Goal: Task Accomplishment & Management: Manage account settings

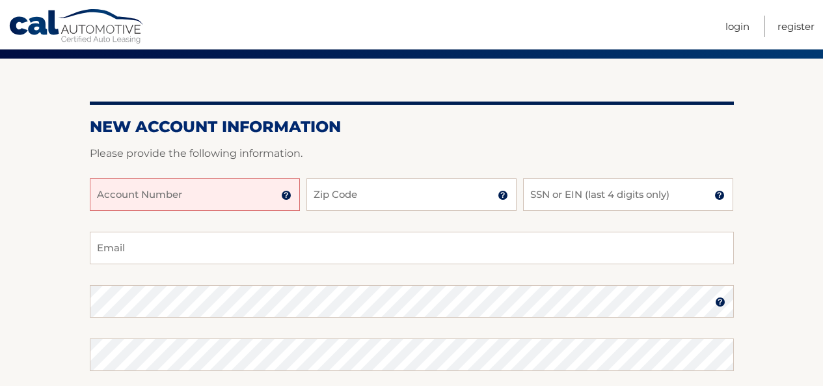
scroll to position [103, 0]
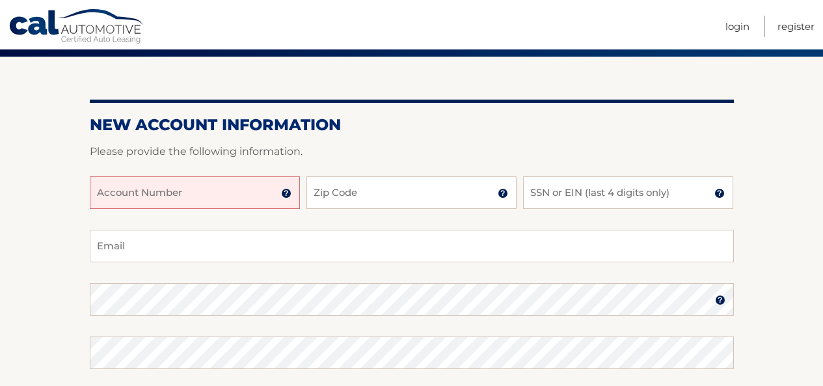
click at [227, 198] on input "Account Number" at bounding box center [195, 192] width 210 height 33
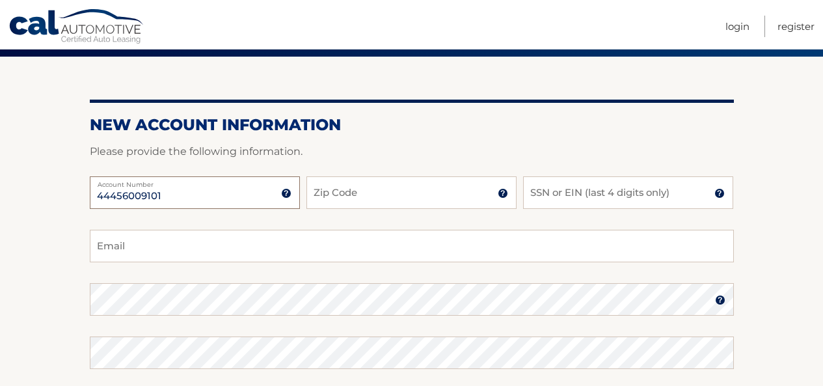
type input "44456009101"
type input "33133"
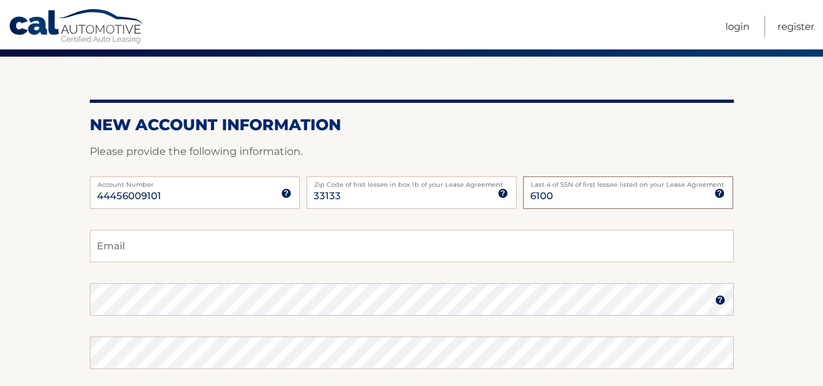
type input "6100"
type input "tinchopombo@gmail.com"
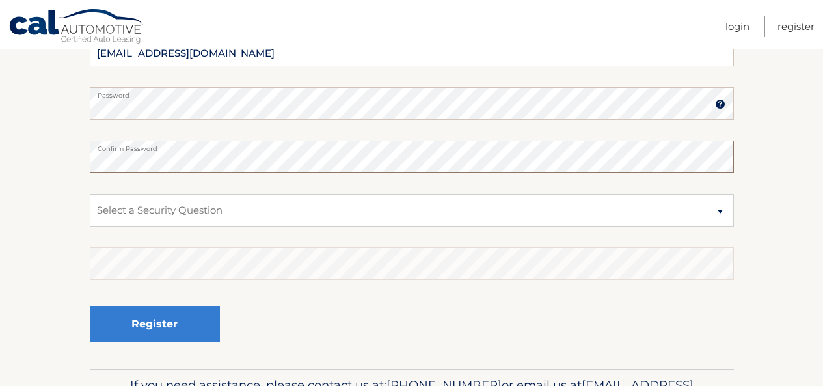
scroll to position [300, 0]
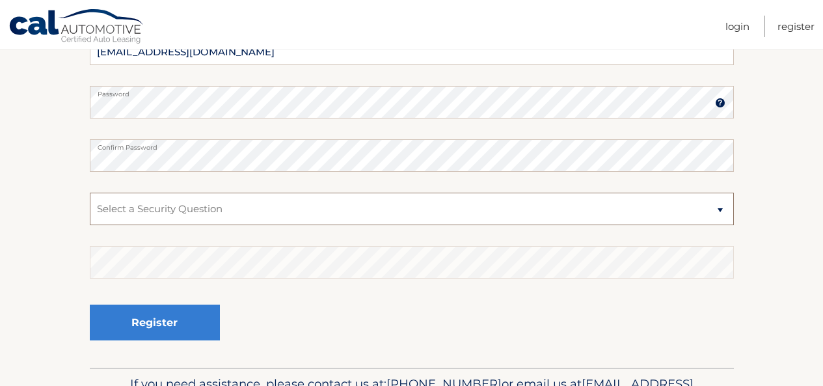
click at [215, 208] on select "Select a Security Question What was the name of your elementary school? What is…" at bounding box center [412, 208] width 644 height 33
select select "1"
click at [90, 192] on select "Select a Security Question What was the name of your elementary school? What is…" at bounding box center [412, 208] width 644 height 33
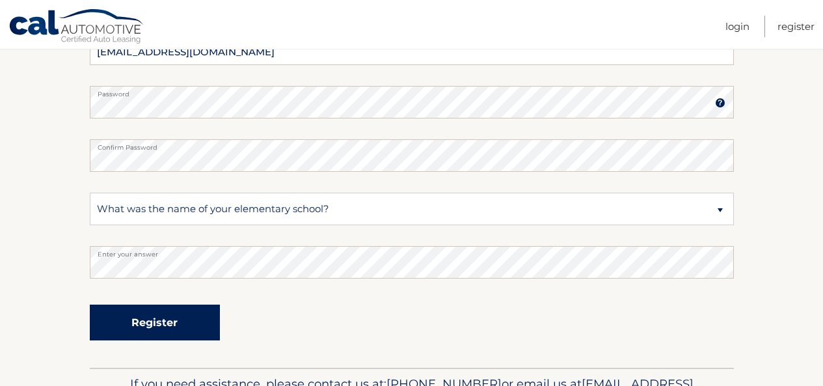
click at [148, 324] on button "Register" at bounding box center [155, 322] width 130 height 36
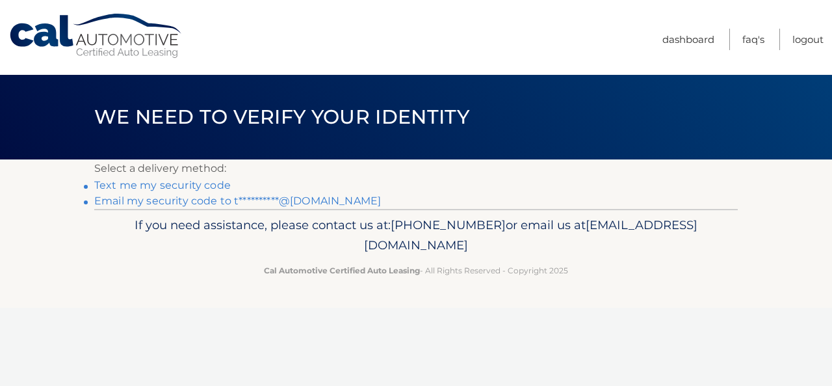
click at [204, 184] on link "Text me my security code" at bounding box center [162, 185] width 137 height 12
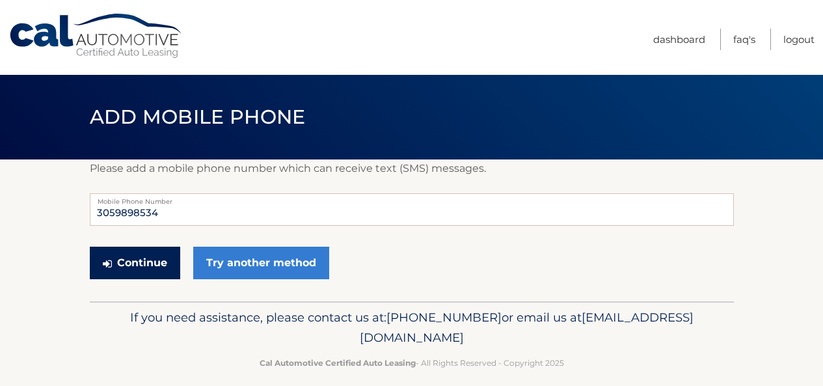
click at [154, 266] on button "Continue" at bounding box center [135, 262] width 90 height 33
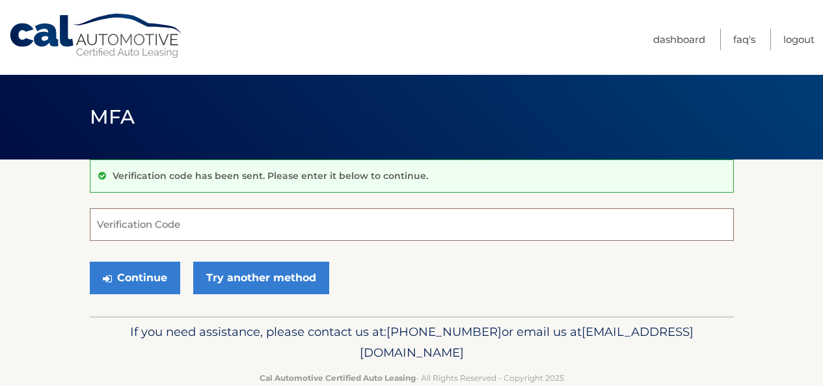
click at [121, 228] on input "Verification Code" at bounding box center [412, 224] width 644 height 33
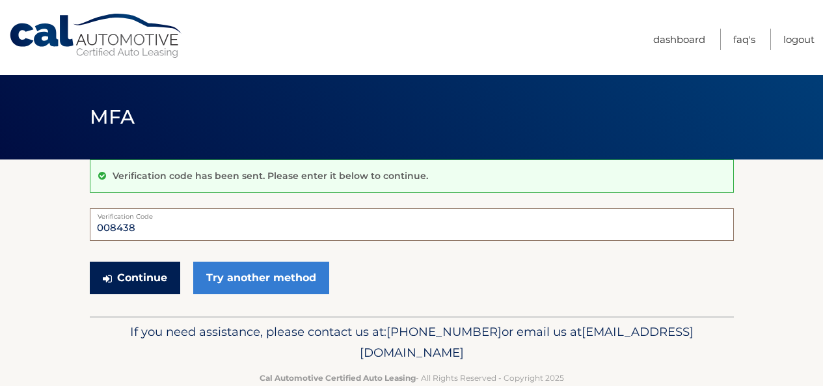
type input "008438"
click at [159, 287] on button "Continue" at bounding box center [135, 277] width 90 height 33
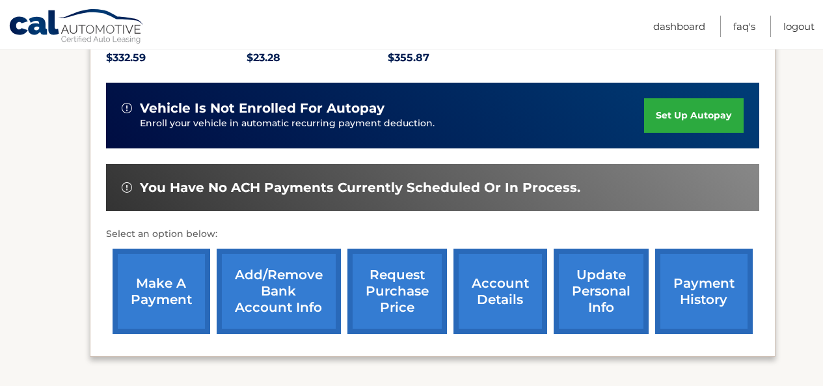
scroll to position [313, 0]
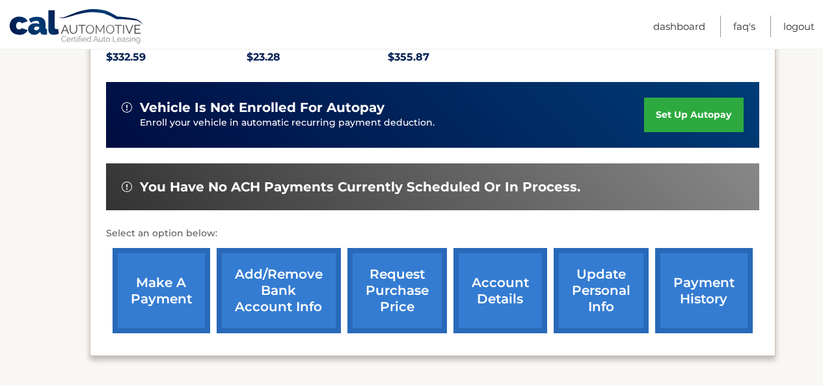
click at [244, 276] on link "Add/Remove bank account info" at bounding box center [279, 290] width 124 height 85
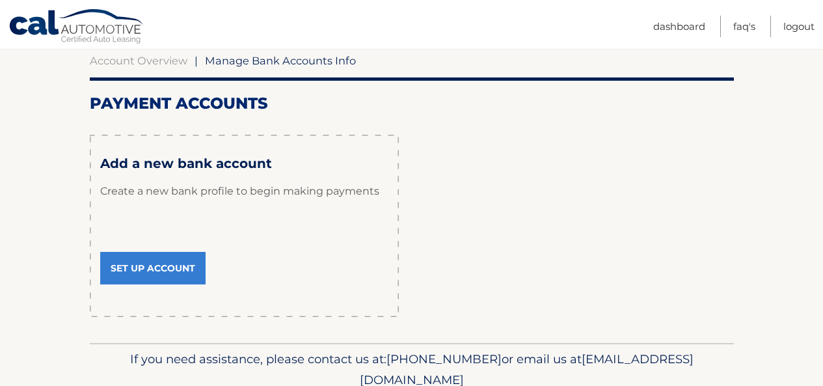
scroll to position [135, 0]
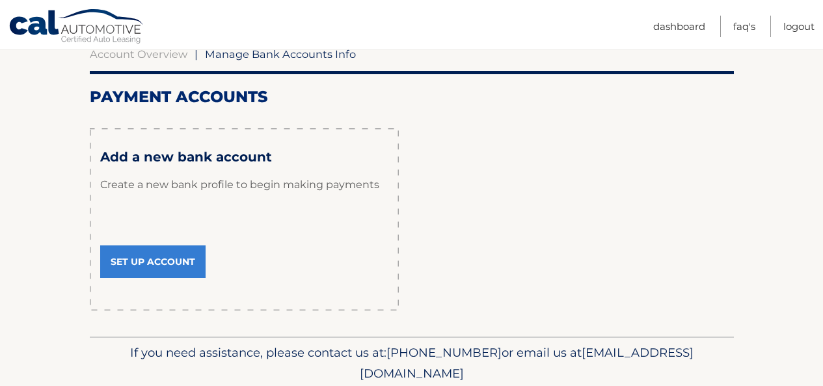
click at [170, 259] on link "Set Up Account" at bounding box center [152, 261] width 105 height 33
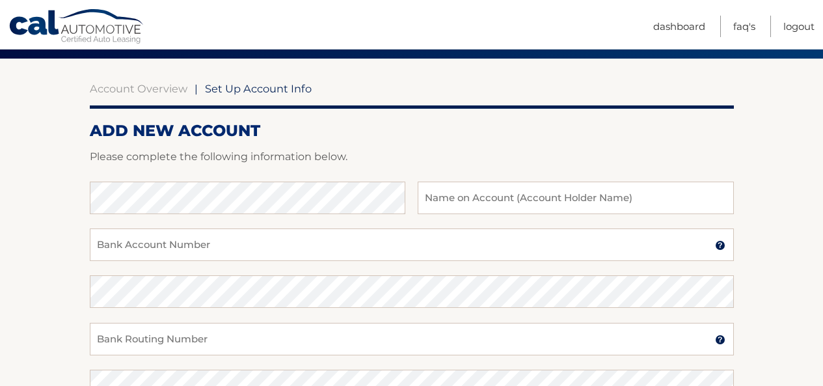
scroll to position [105, 0]
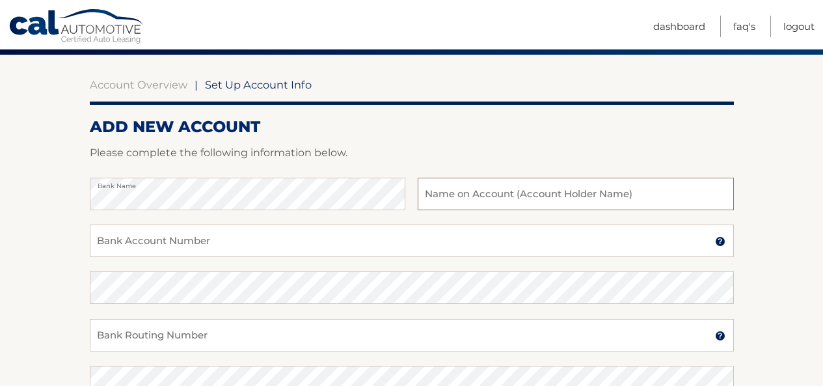
click at [436, 195] on input "text" at bounding box center [574, 194] width 315 height 33
click at [466, 198] on input "Martin G Pombo" at bounding box center [574, 194] width 315 height 33
type input "[PERSON_NAME]"
click at [257, 239] on input "Bank Account Number" at bounding box center [412, 240] width 644 height 33
type input "89806440359"
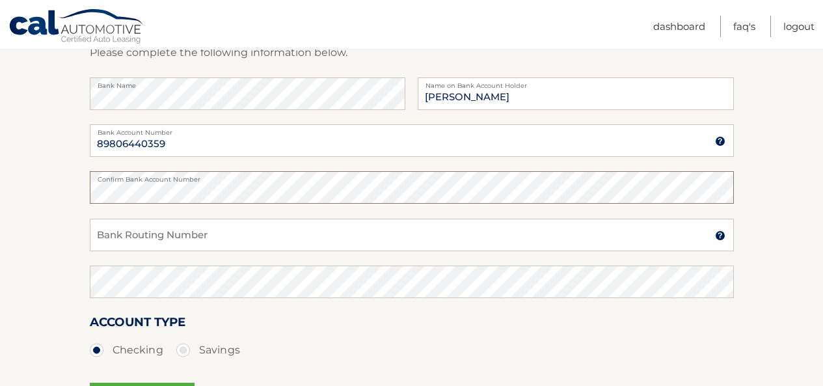
scroll to position [213, 0]
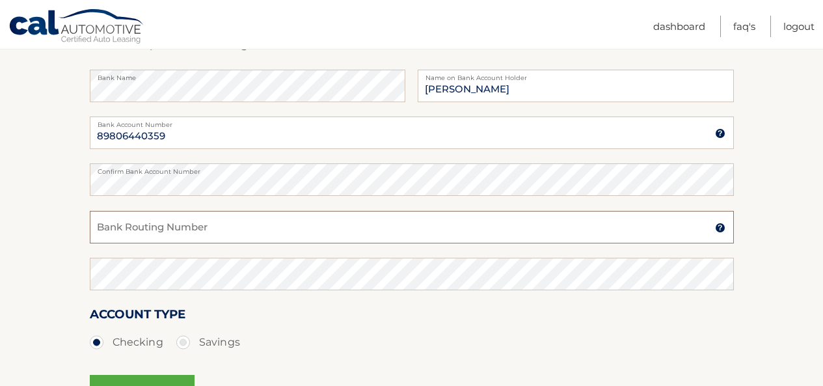
click at [164, 231] on input "Bank Routing Number" at bounding box center [412, 227] width 644 height 33
type input "063000047"
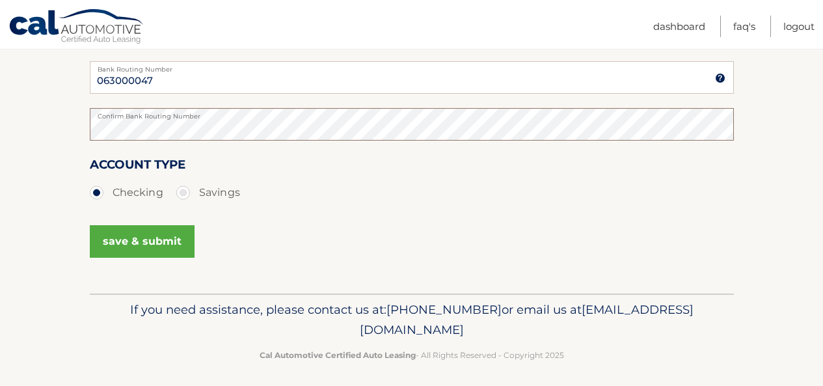
scroll to position [366, 0]
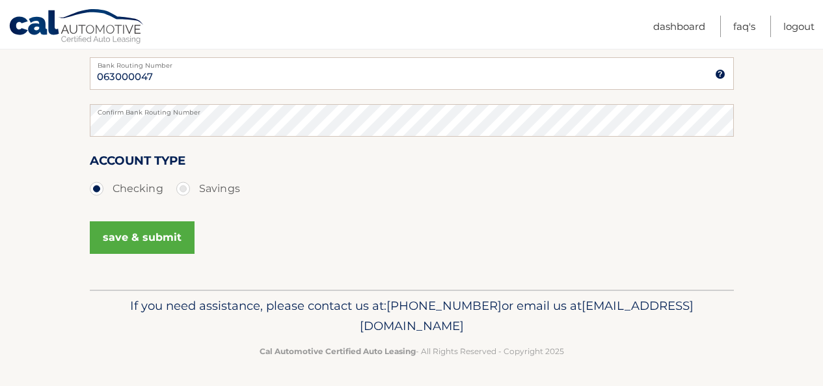
click at [144, 241] on button "save & submit" at bounding box center [142, 237] width 105 height 33
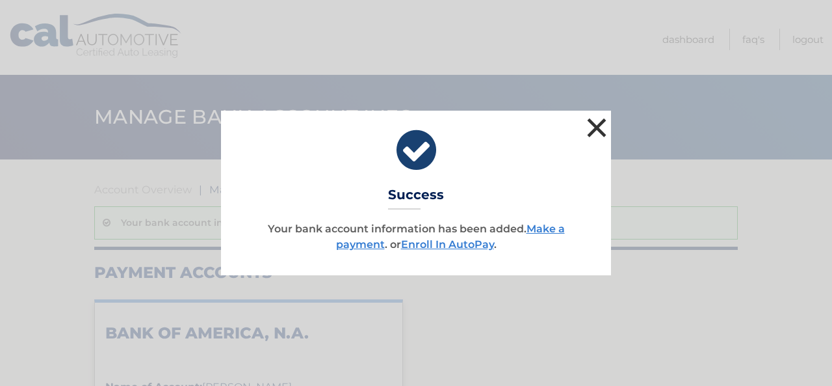
click at [594, 127] on button "×" at bounding box center [597, 127] width 26 height 26
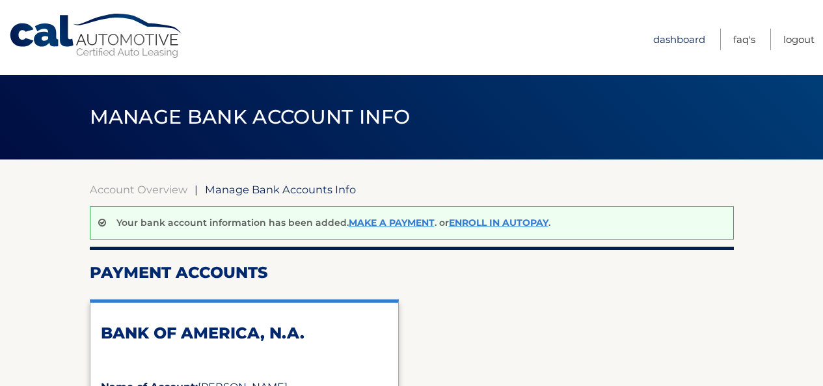
click at [669, 33] on link "Dashboard" at bounding box center [679, 39] width 52 height 21
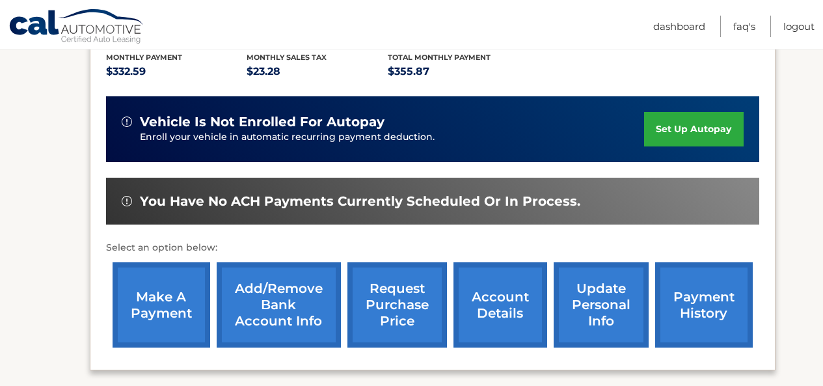
scroll to position [299, 0]
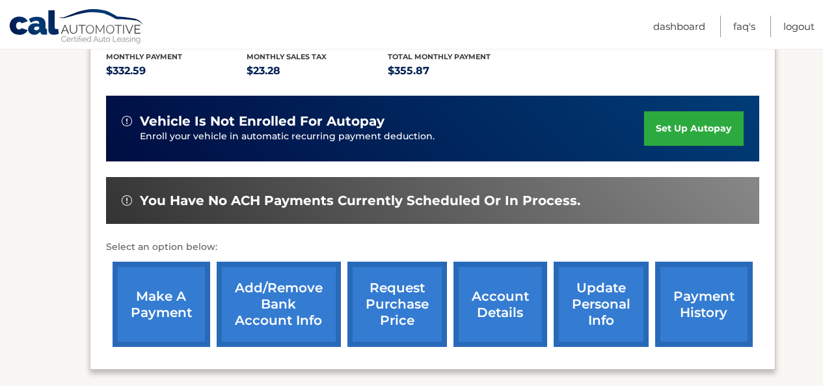
click at [165, 282] on link "make a payment" at bounding box center [161, 303] width 98 height 85
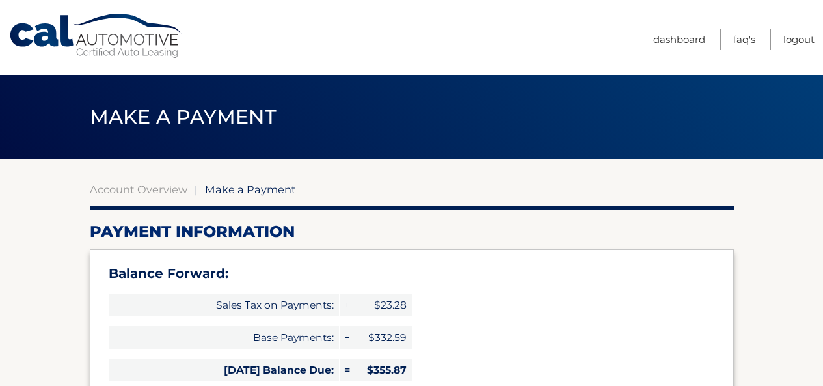
select select "ZTFiYWJhYzgtYjljMy00YmI5LTk4MmYtZTk2OWJlYmFmZTdh"
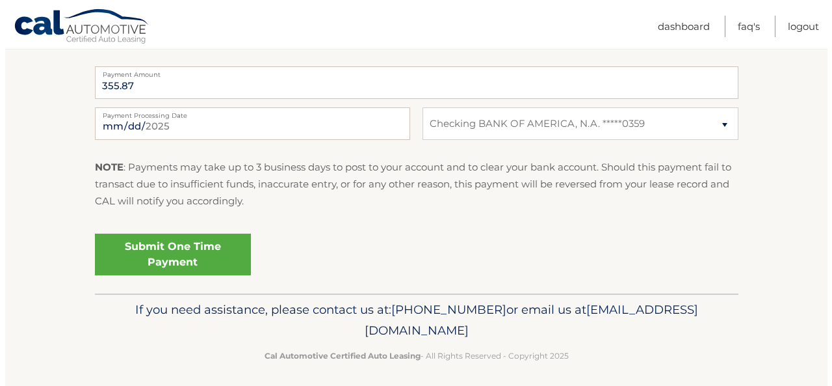
scroll to position [627, 0]
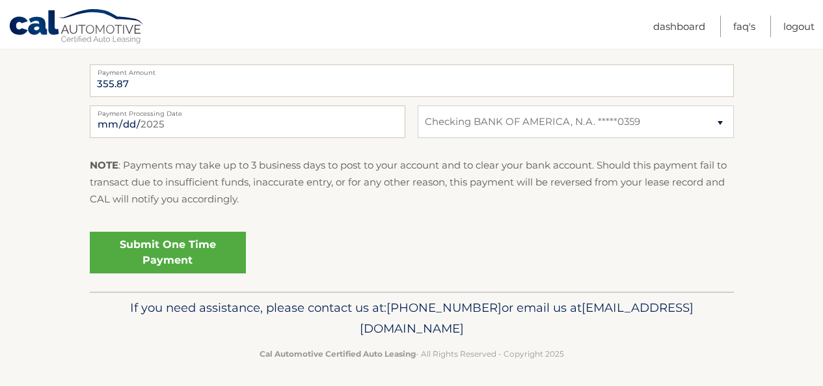
click at [122, 245] on link "Submit One Time Payment" at bounding box center [168, 252] width 156 height 42
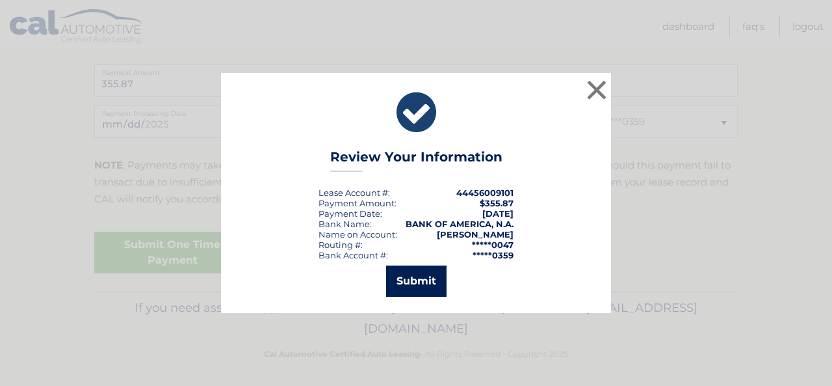
click at [414, 277] on button "Submit" at bounding box center [416, 280] width 60 height 31
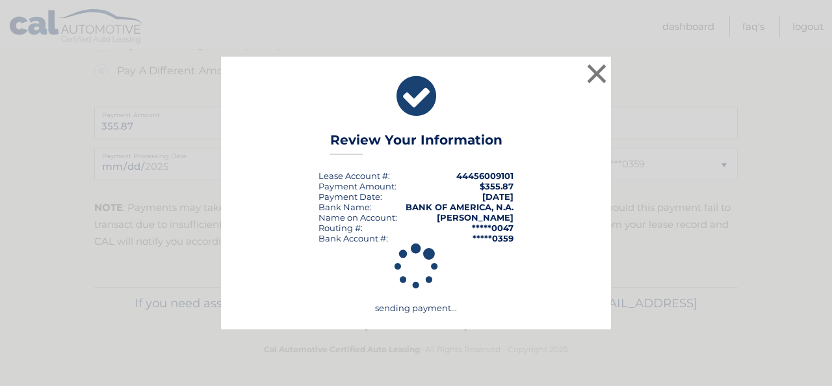
scroll to position [585, 0]
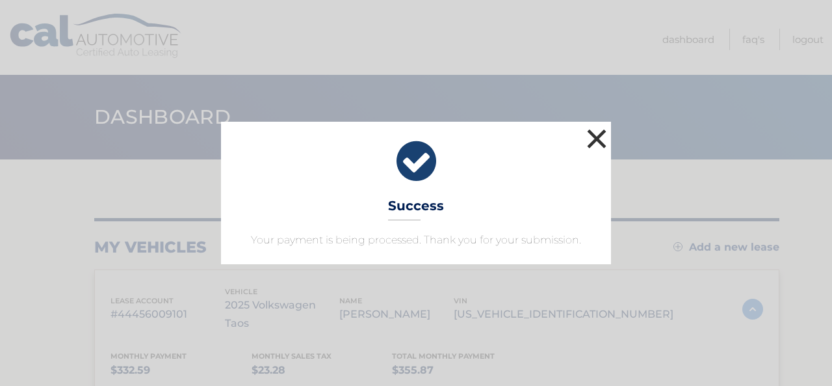
click at [598, 131] on button "×" at bounding box center [597, 138] width 26 height 26
